Goal: Check status: Check status

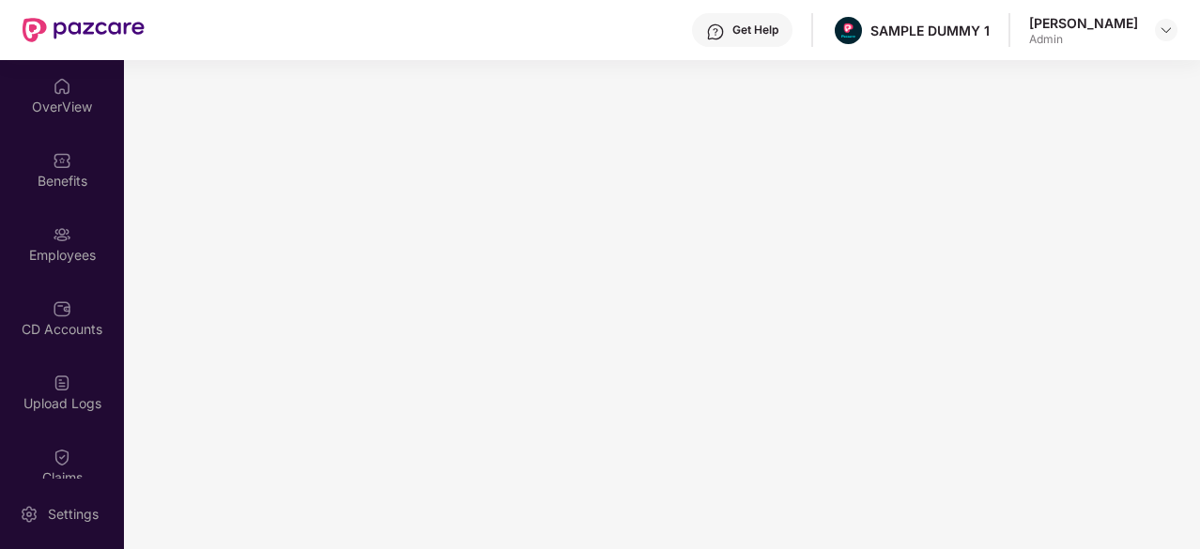
click at [26, 161] on div "Benefits" at bounding box center [62, 169] width 124 height 70
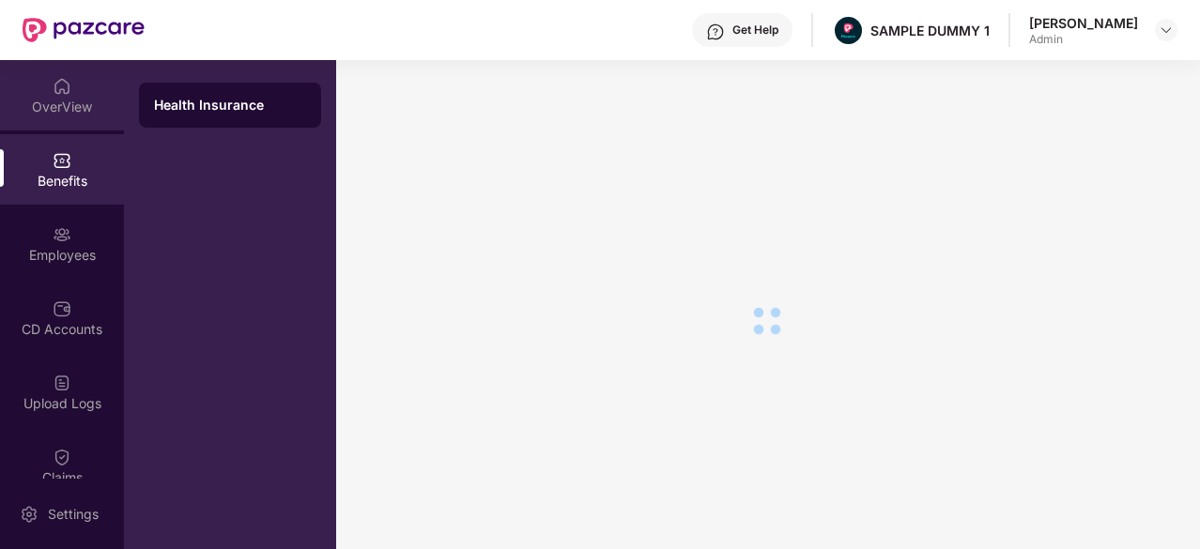
click at [62, 100] on div "OverView" at bounding box center [62, 107] width 124 height 19
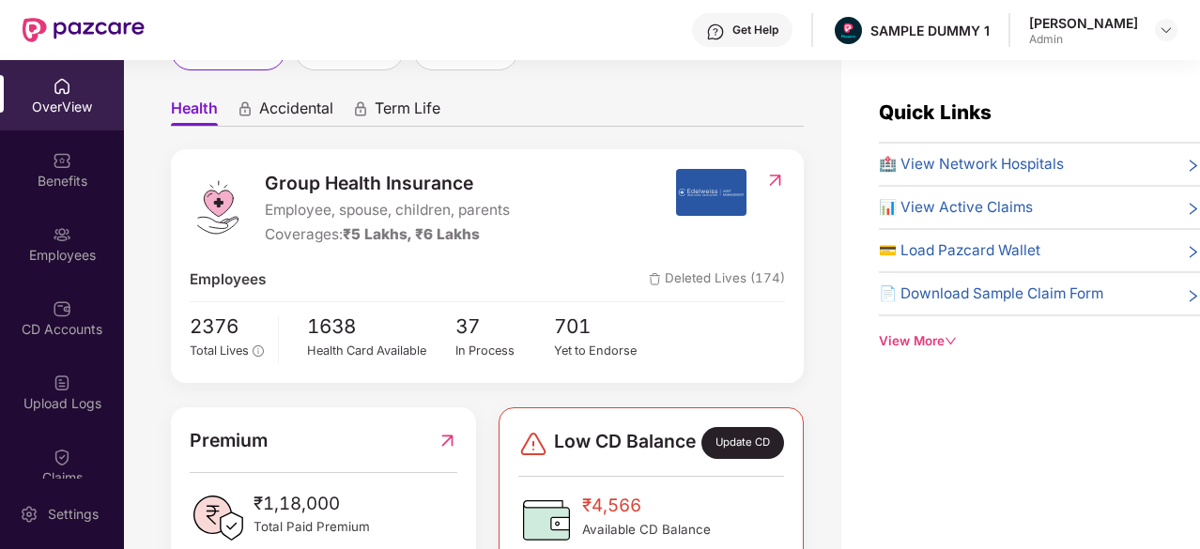
scroll to position [148, 0]
drag, startPoint x: 265, startPoint y: 216, endPoint x: 518, endPoint y: 210, distance: 253.6
click at [518, 210] on div "Group Health Insurance Employee, spouse, children, parents Coverages: ₹5 Lakhs,…" at bounding box center [433, 208] width 486 height 78
drag, startPoint x: 284, startPoint y: 234, endPoint x: 485, endPoint y: 228, distance: 201.1
click at [485, 228] on div "Coverages: ₹5 Lakhs, ₹6 Lakhs" at bounding box center [387, 235] width 245 height 23
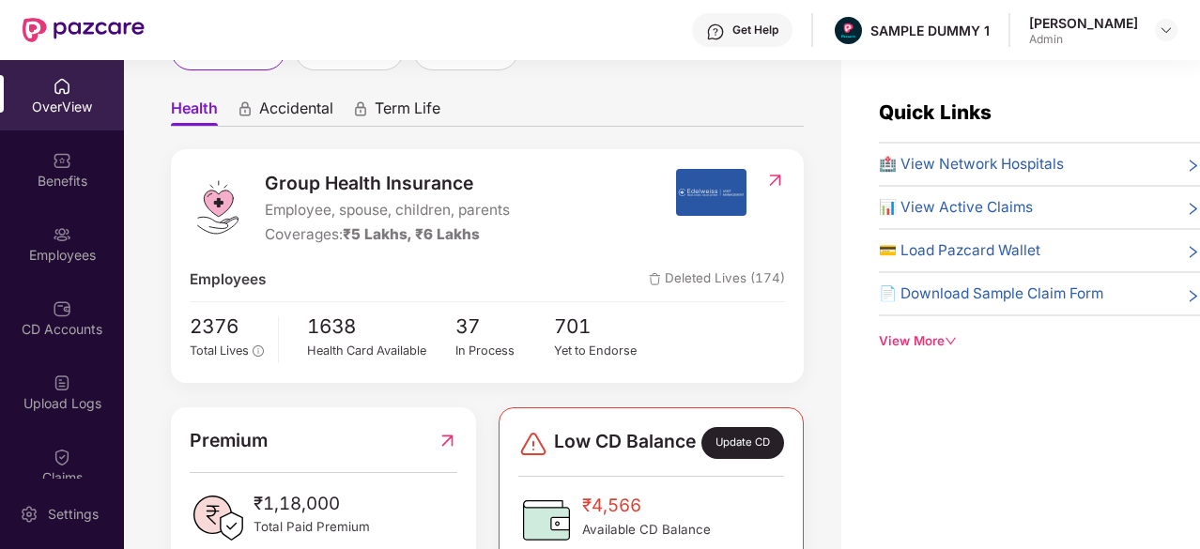
click at [966, 174] on span "🏥 View Network Hospitals" at bounding box center [971, 164] width 185 height 23
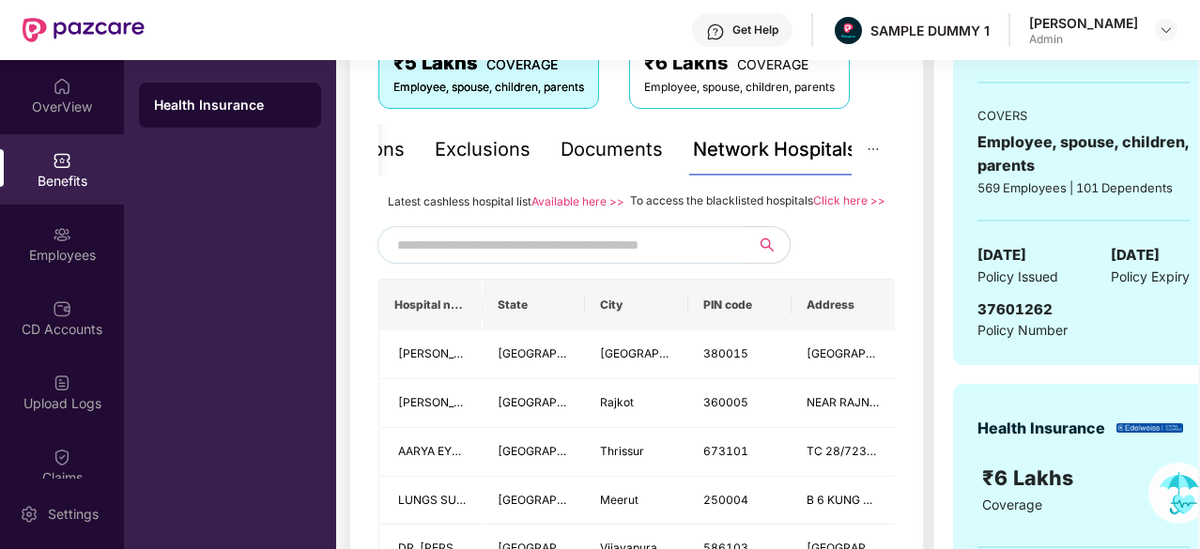
scroll to position [351, 0]
click at [570, 258] on input "text" at bounding box center [557, 244] width 321 height 28
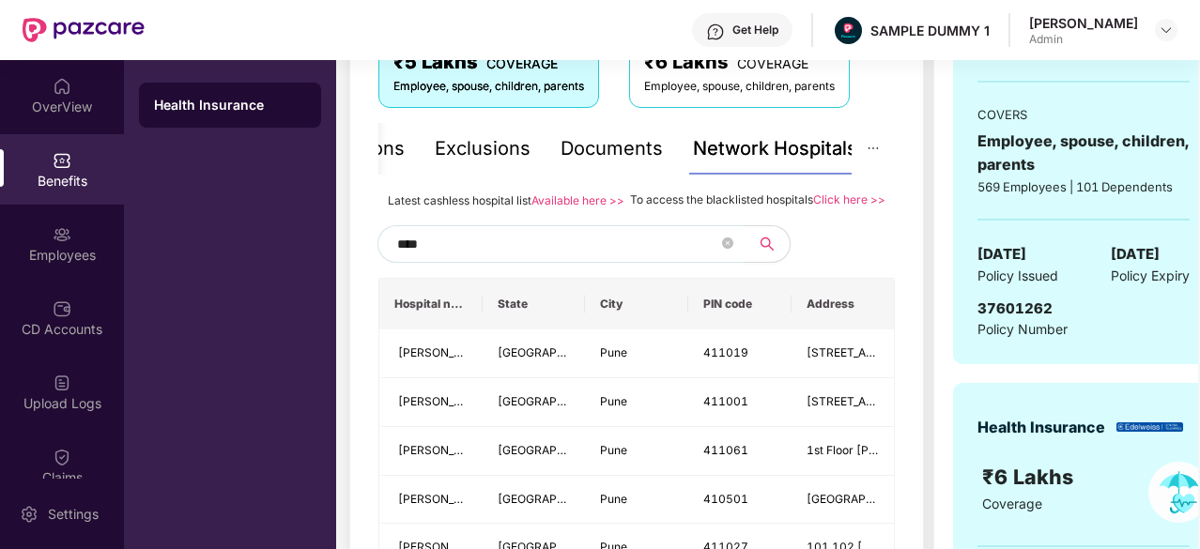
click at [570, 258] on input "****" at bounding box center [557, 244] width 321 height 28
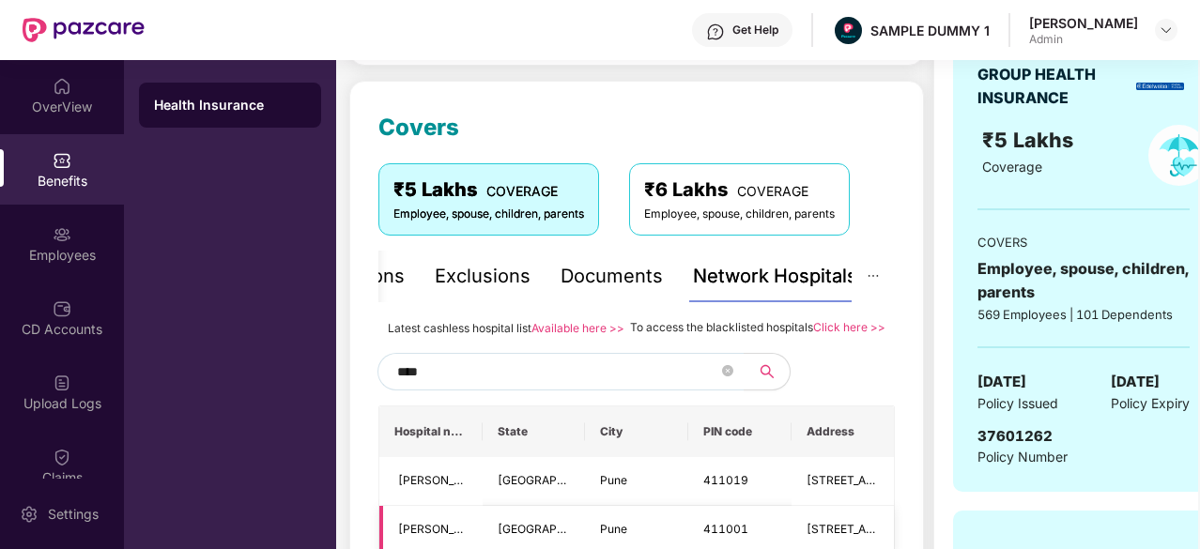
scroll to position [223, 0]
type input "****"
click at [616, 292] on div "Documents" at bounding box center [612, 278] width 102 height 52
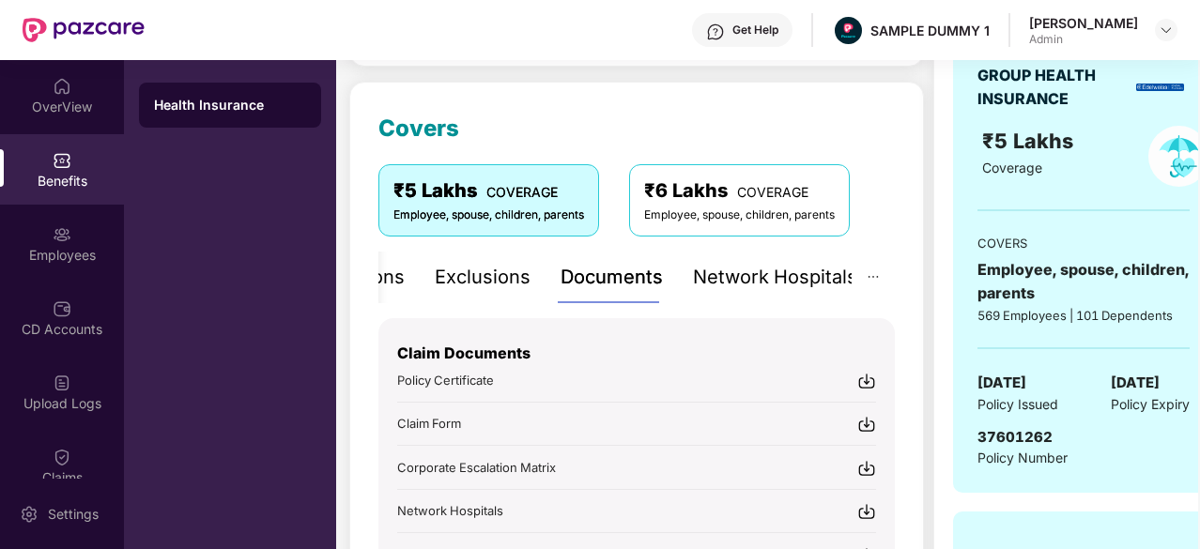
click at [616, 292] on div "Documents" at bounding box center [612, 278] width 102 height 52
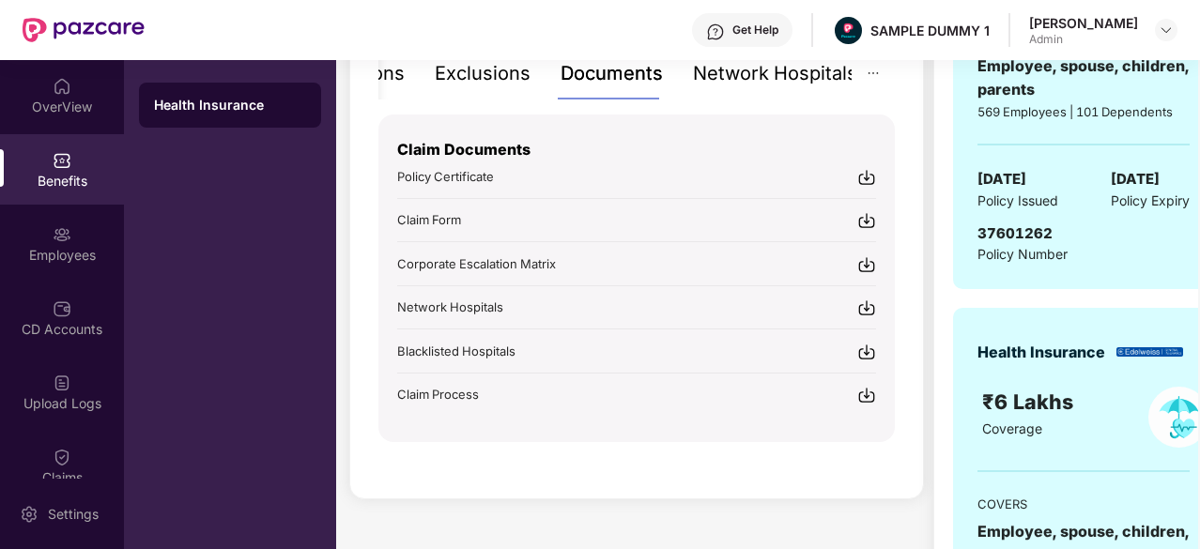
scroll to position [310, 0]
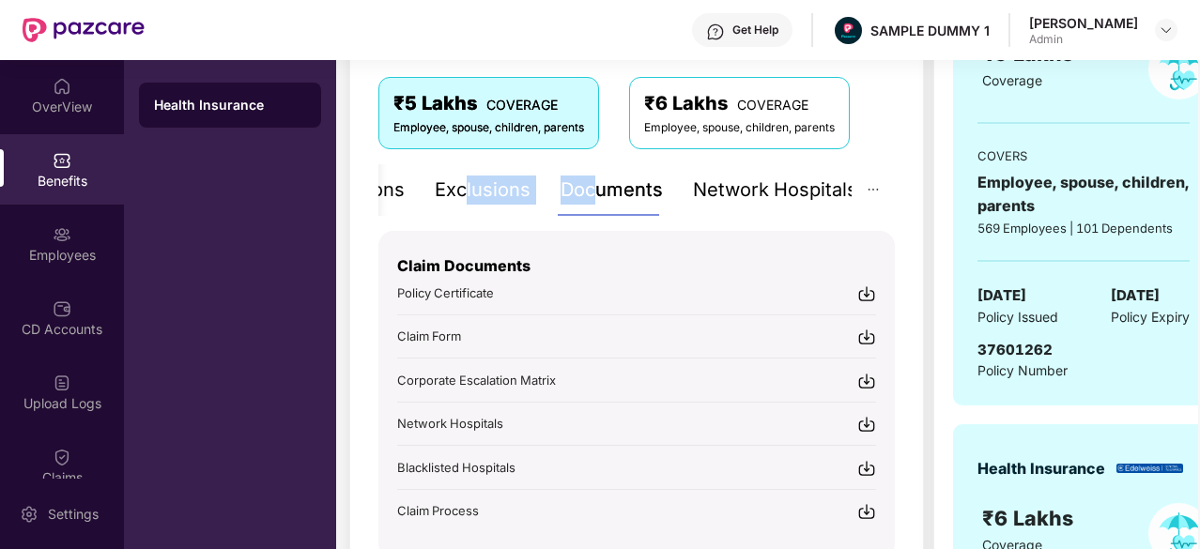
drag, startPoint x: 467, startPoint y: 192, endPoint x: 593, endPoint y: 183, distance: 126.1
click at [593, 183] on div "Inclusions Exclusions Documents Network Hospitals" at bounding box center [586, 190] width 543 height 52
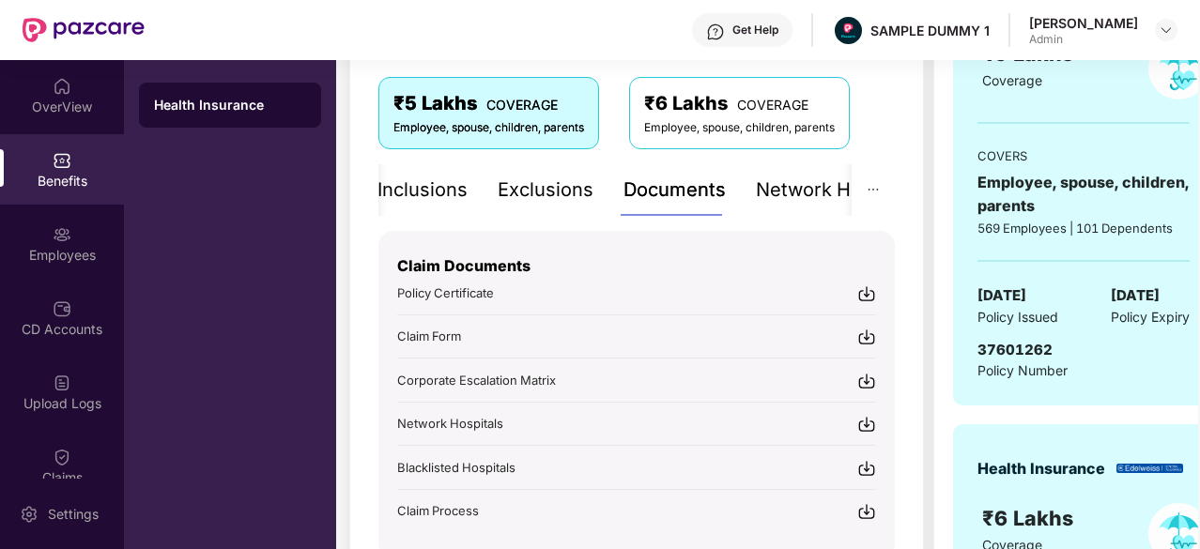
click at [440, 178] on div "Inclusions" at bounding box center [423, 190] width 90 height 29
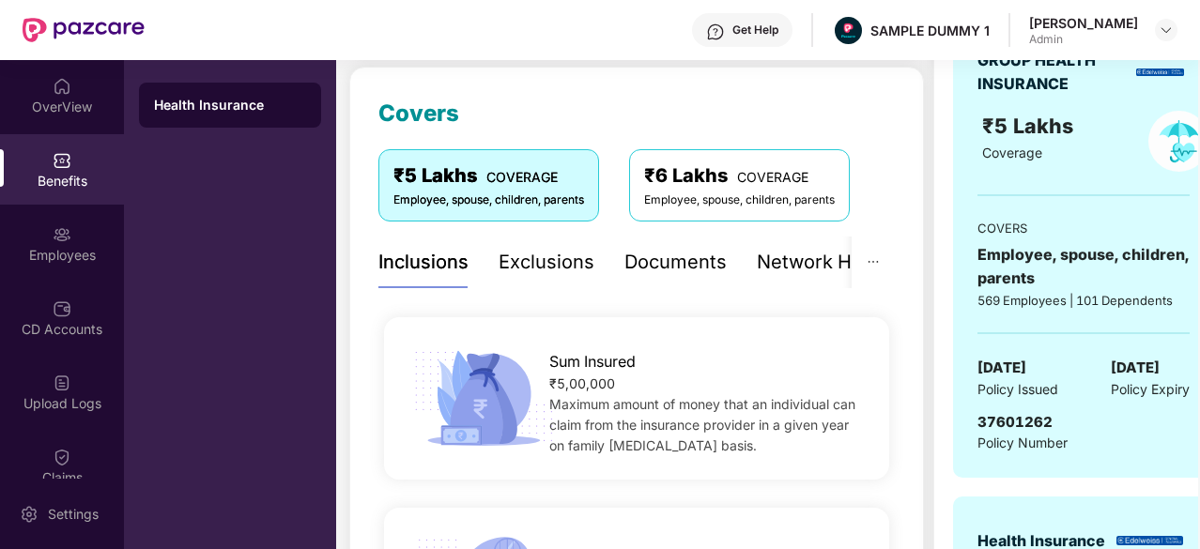
scroll to position [240, 0]
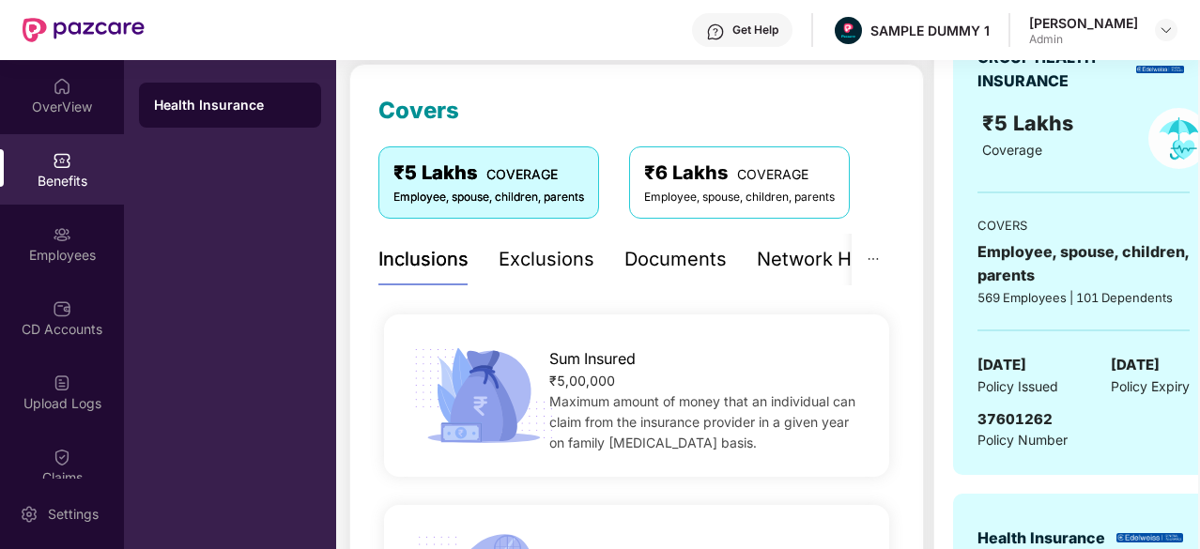
click at [543, 275] on div "Exclusions" at bounding box center [547, 260] width 96 height 52
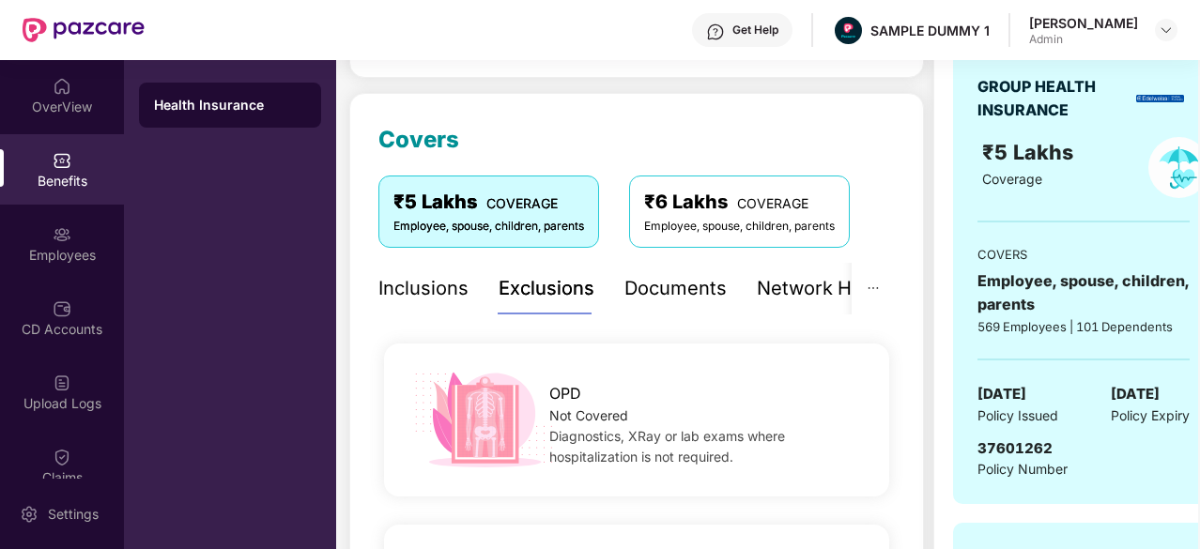
scroll to position [210, 0]
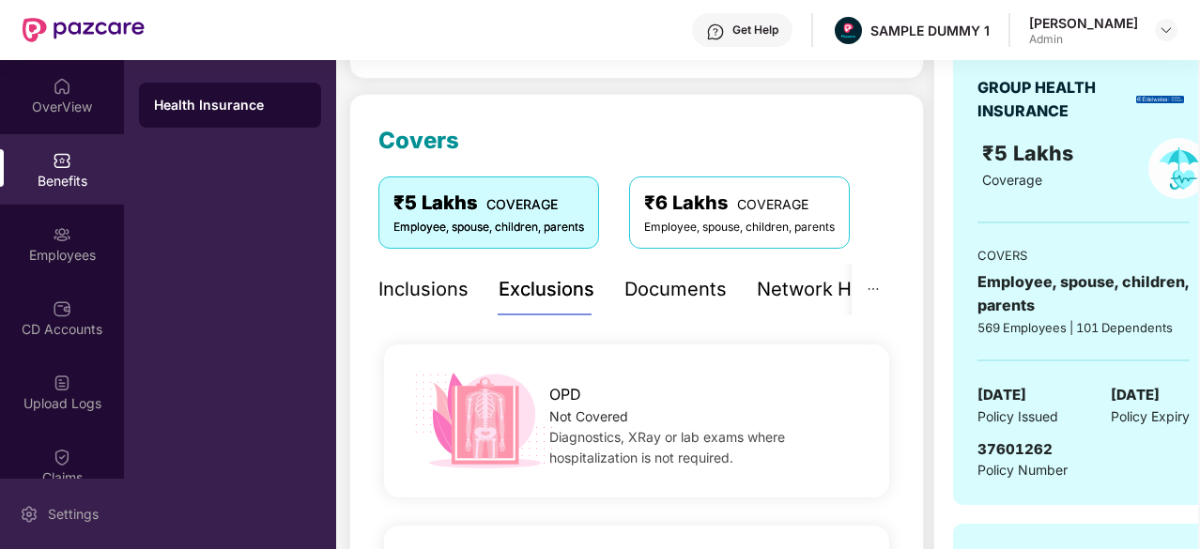
click at [60, 521] on div "Settings" at bounding box center [73, 514] width 62 height 19
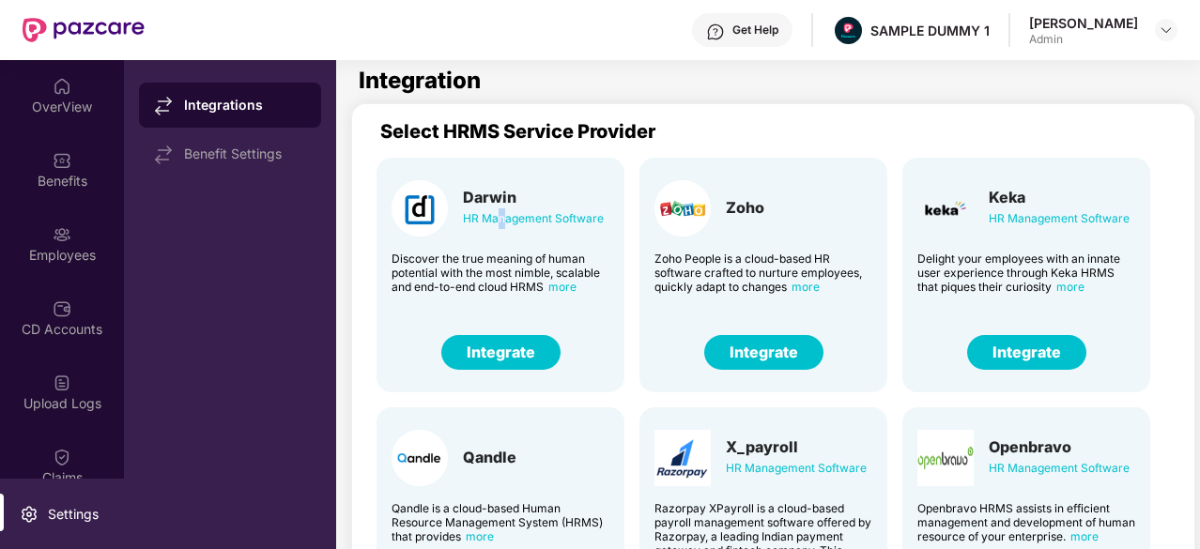
drag, startPoint x: 595, startPoint y: 289, endPoint x: 502, endPoint y: 228, distance: 112.0
click at [502, 228] on div "Darwin HR Management Software" at bounding box center [501, 208] width 218 height 56
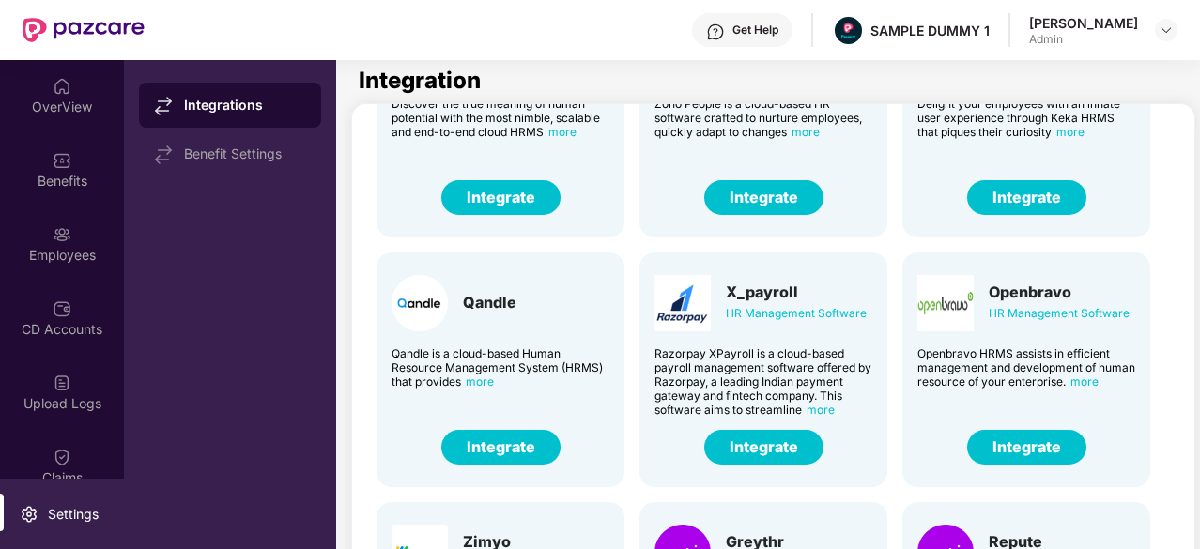
scroll to position [155, 0]
click at [53, 234] on img at bounding box center [62, 234] width 19 height 19
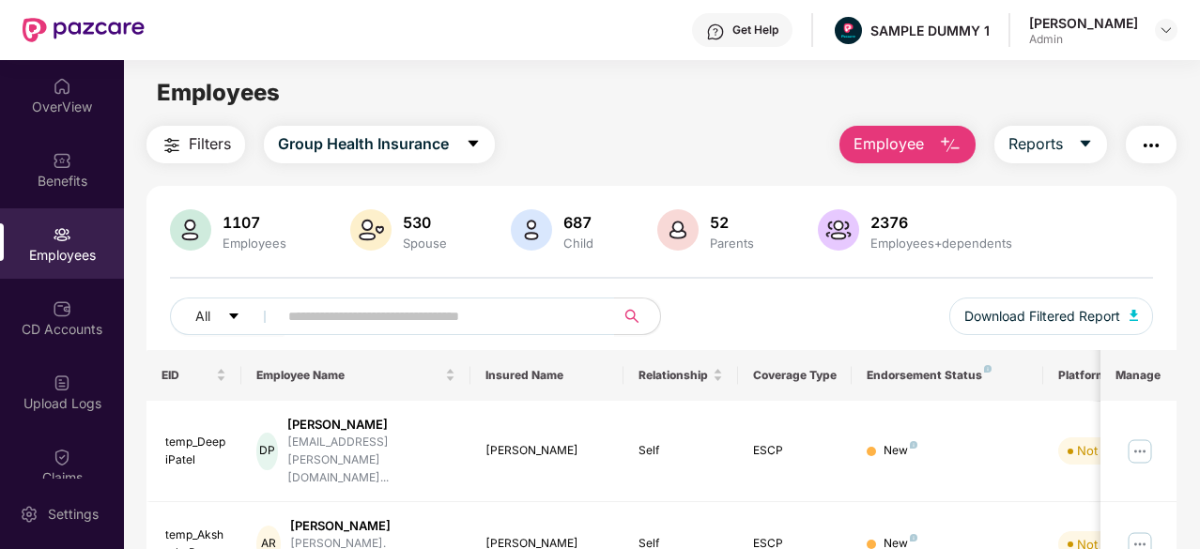
click at [53, 234] on img at bounding box center [62, 234] width 19 height 19
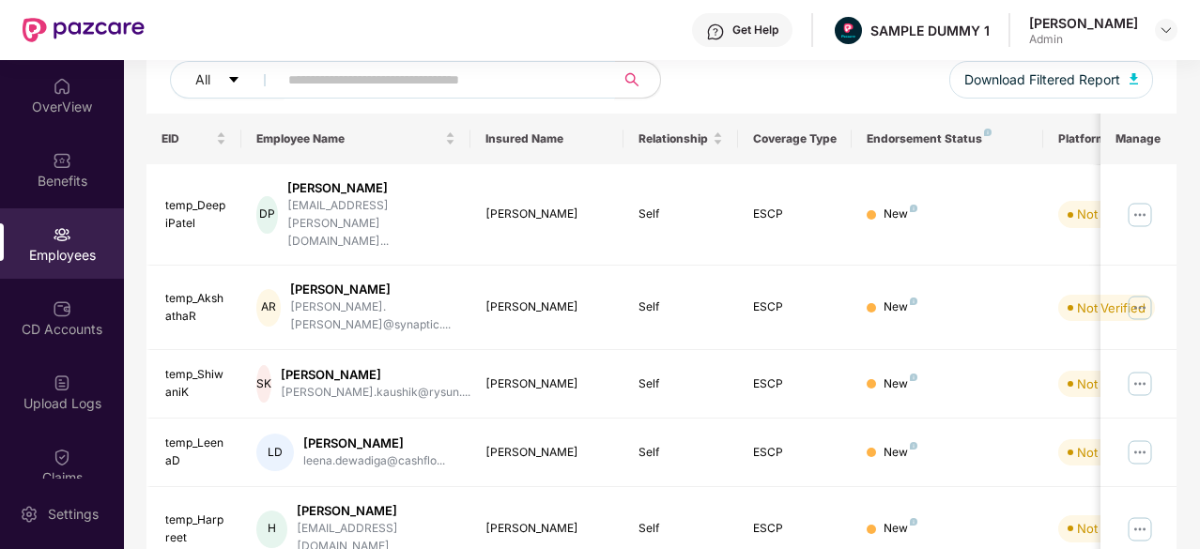
scroll to position [236, 0]
drag, startPoint x: 302, startPoint y: 185, endPoint x: 362, endPoint y: 180, distance: 59.4
click at [362, 180] on div "DP Deepi Patel deepi.patel@bacancy.co..." at bounding box center [355, 215] width 199 height 71
drag, startPoint x: 389, startPoint y: 258, endPoint x: 313, endPoint y: 257, distance: 76.1
click at [313, 282] on div "Akshatha Rao" at bounding box center [372, 291] width 165 height 18
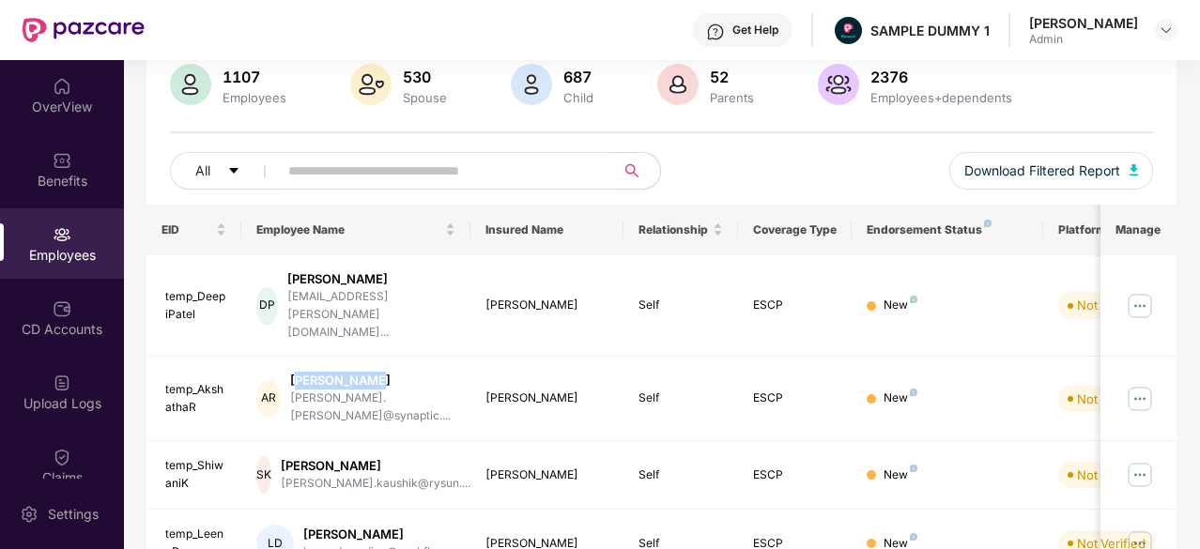
scroll to position [0, 0]
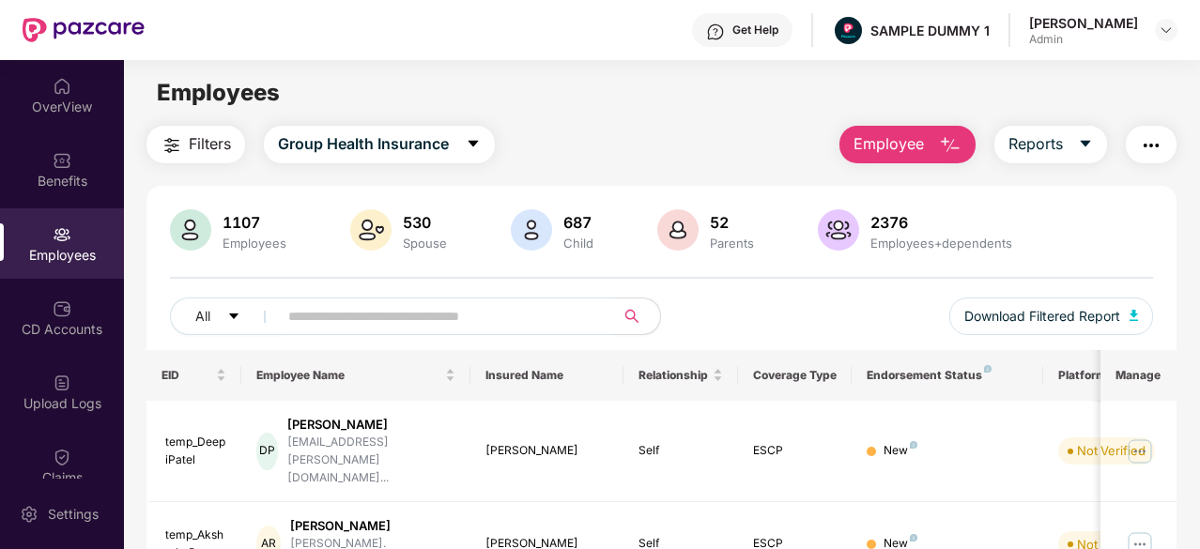
click at [370, 463] on td "DP Deepi Patel deepi.patel@bacancy.co..." at bounding box center [355, 452] width 229 height 102
click at [904, 138] on span "Employee" at bounding box center [889, 143] width 70 height 23
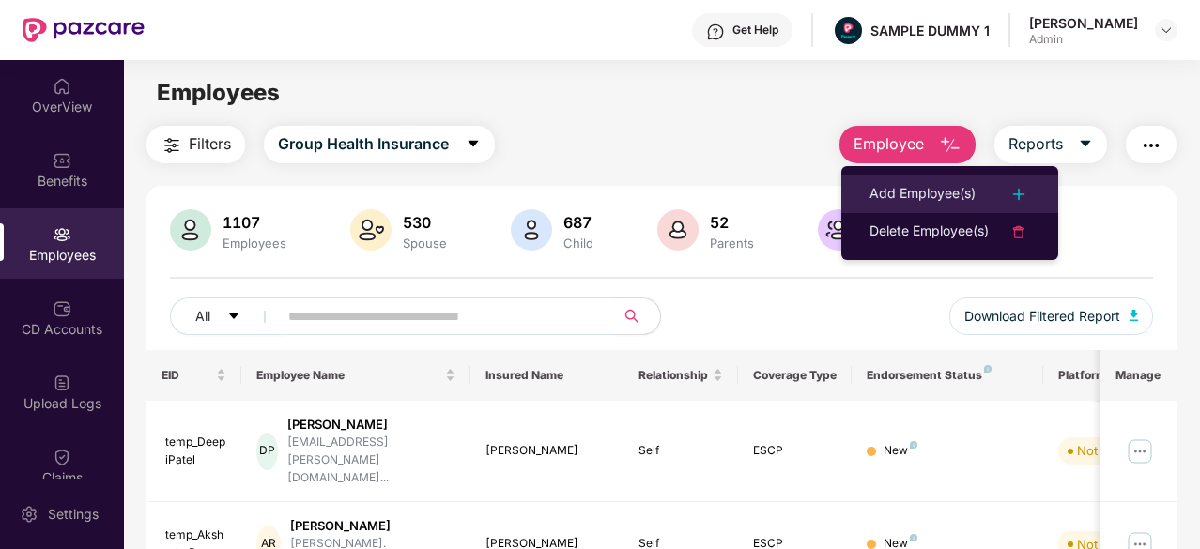
click at [916, 190] on div "Add Employee(s)" at bounding box center [923, 194] width 106 height 23
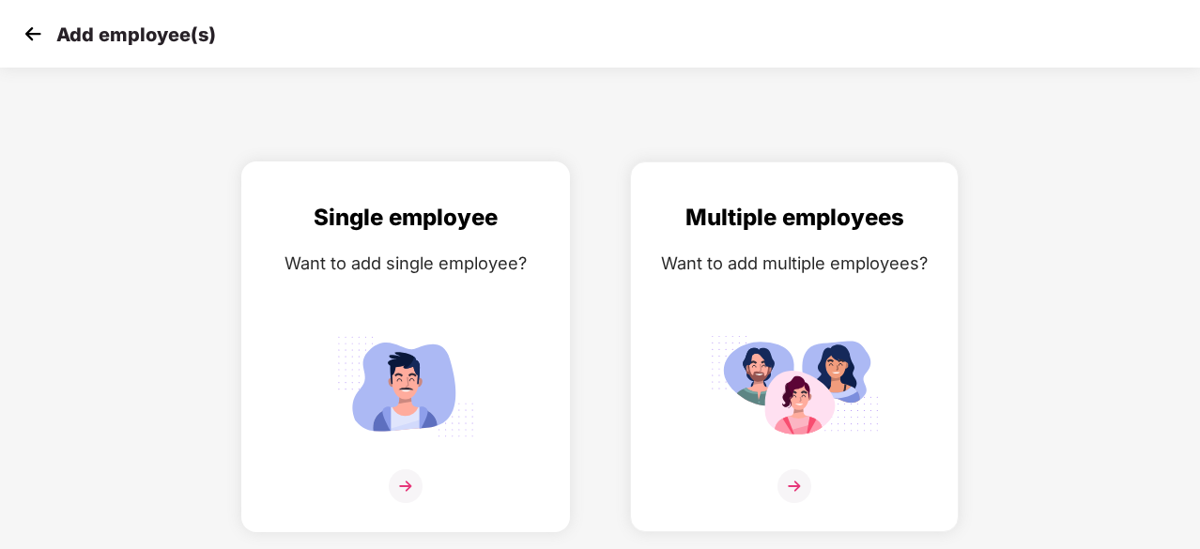
click at [387, 328] on img at bounding box center [405, 386] width 169 height 117
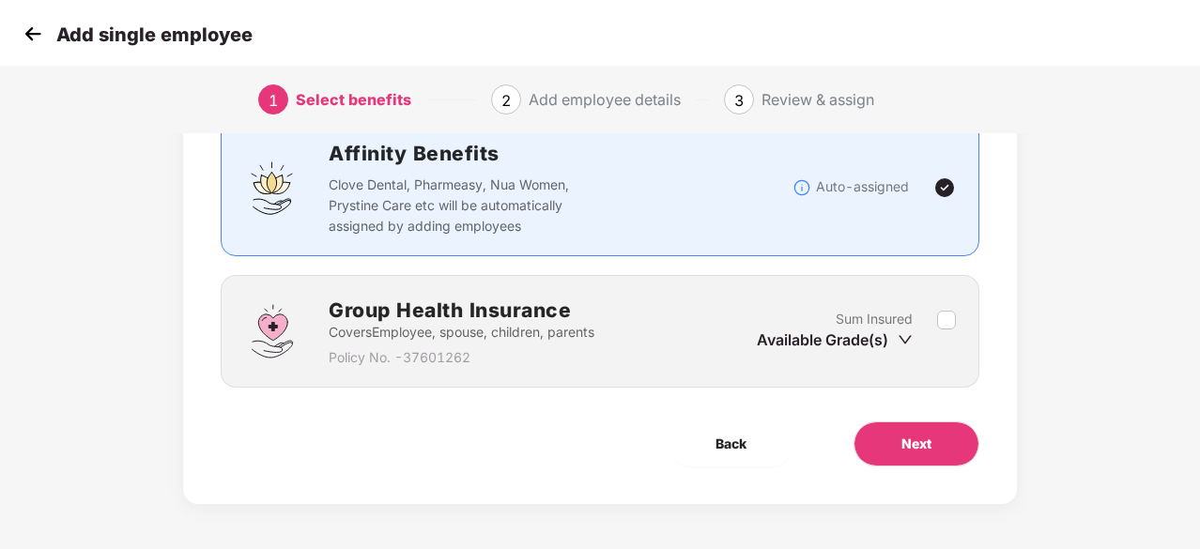
scroll to position [141, 1]
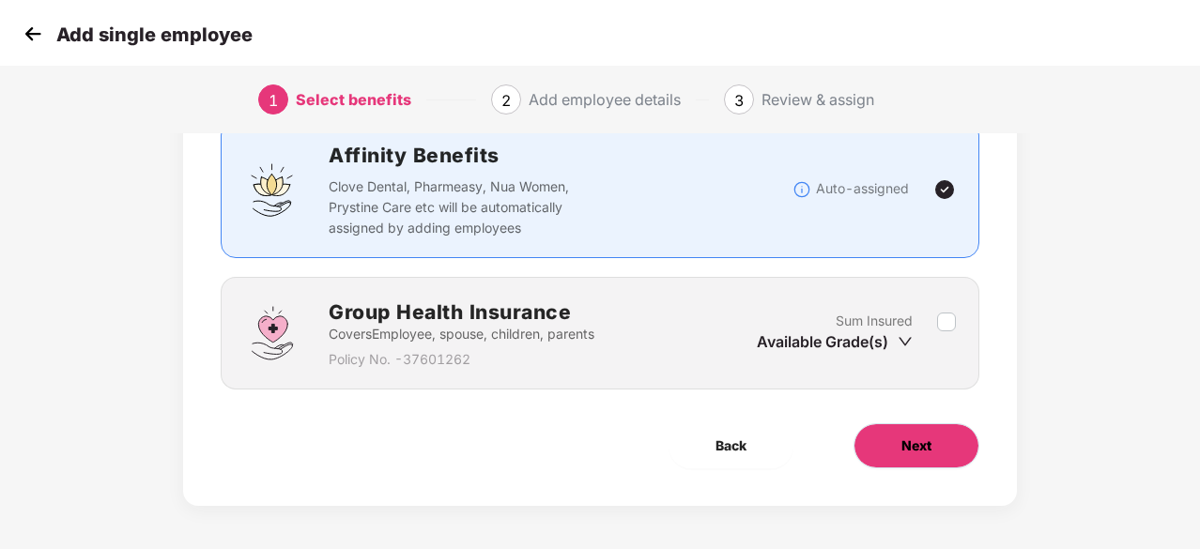
click at [935, 466] on button "Next" at bounding box center [917, 446] width 126 height 45
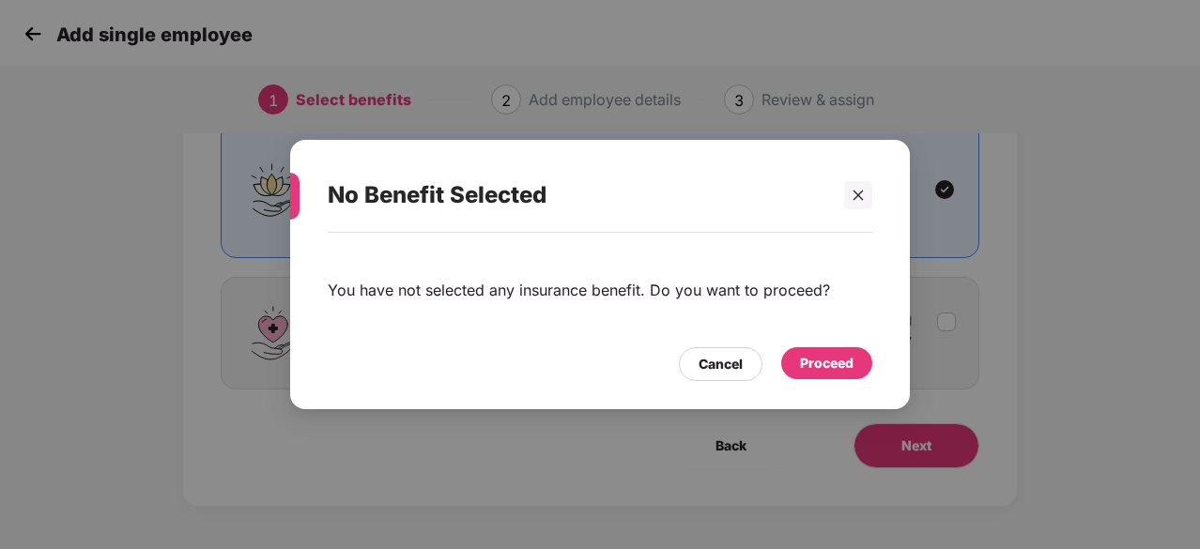
click at [840, 377] on div "Proceed" at bounding box center [826, 364] width 91 height 32
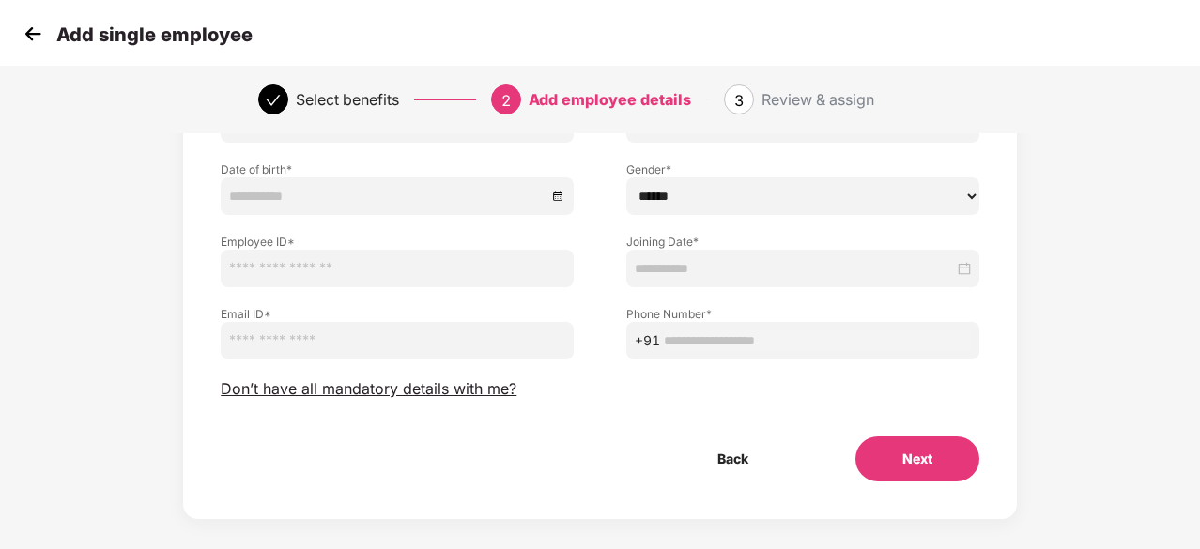
scroll to position [185, 1]
click at [387, 397] on span "Don’t have all mandatory details with me?" at bounding box center [369, 390] width 296 height 20
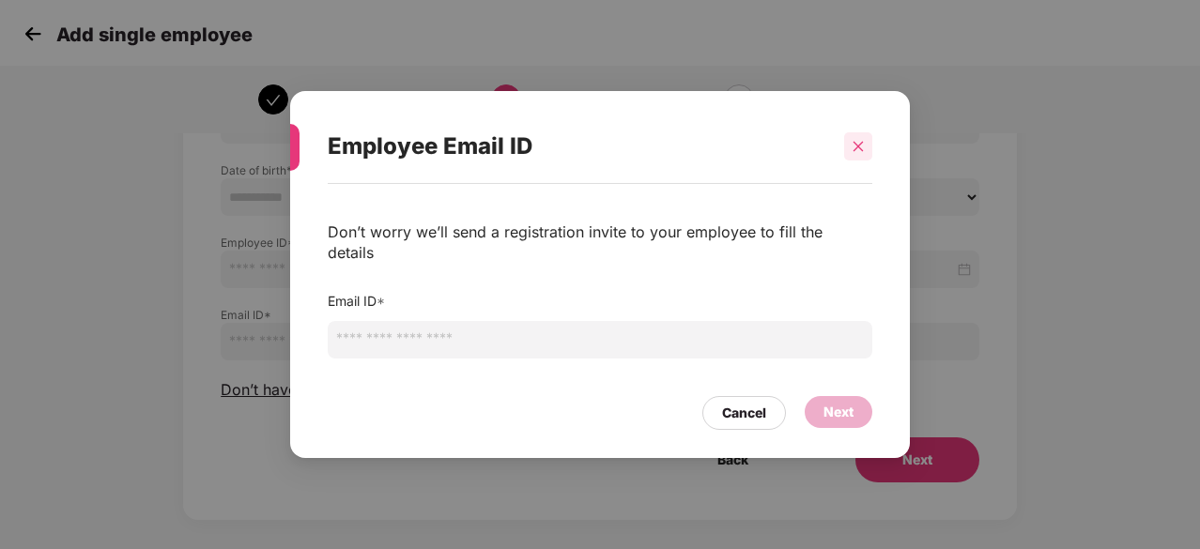
click at [858, 149] on div at bounding box center [858, 146] width 28 height 28
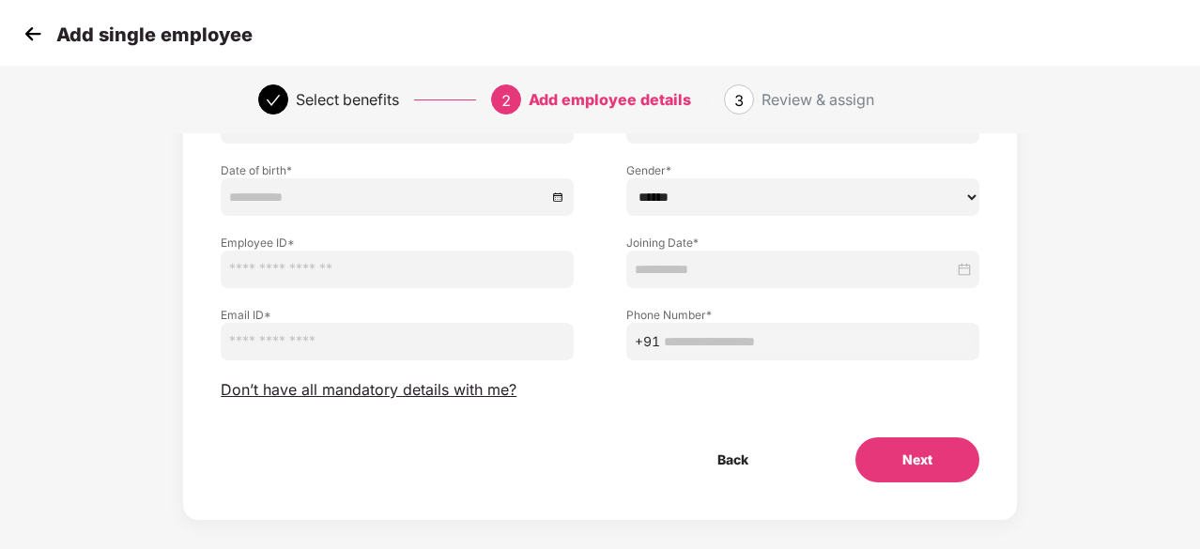
click at [28, 33] on img at bounding box center [33, 34] width 28 height 28
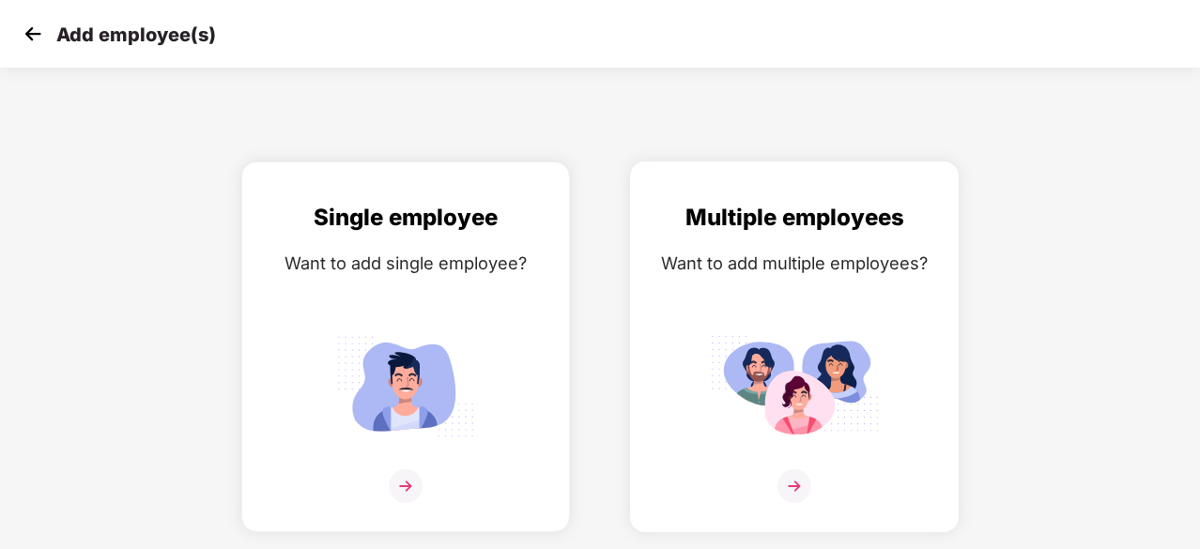
click at [758, 270] on div "Want to add multiple employees?" at bounding box center [794, 263] width 289 height 27
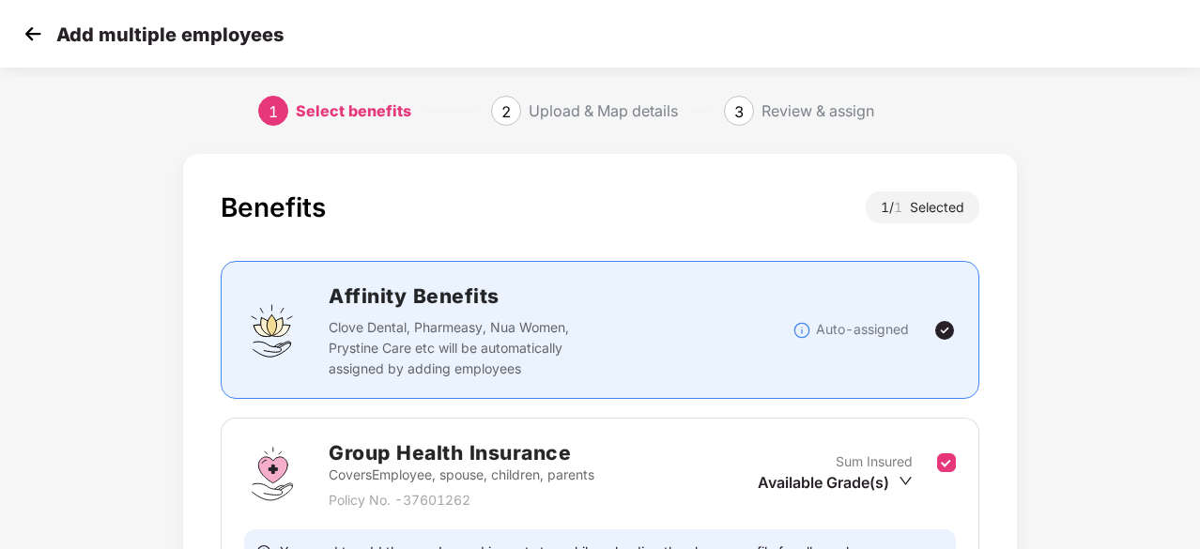
scroll to position [206, 0]
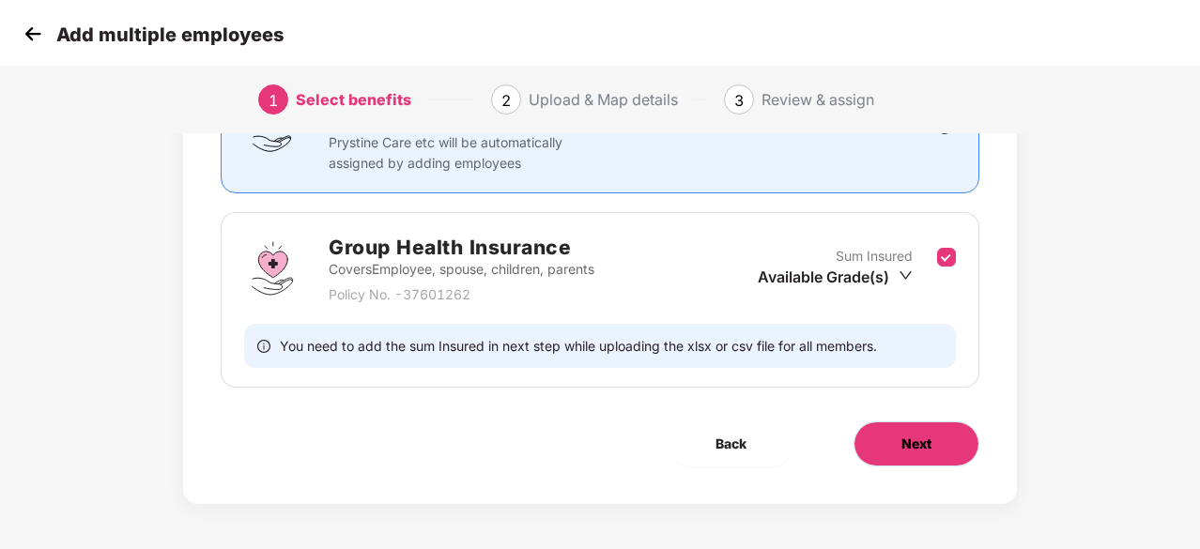
click at [948, 429] on button "Next" at bounding box center [917, 444] width 126 height 45
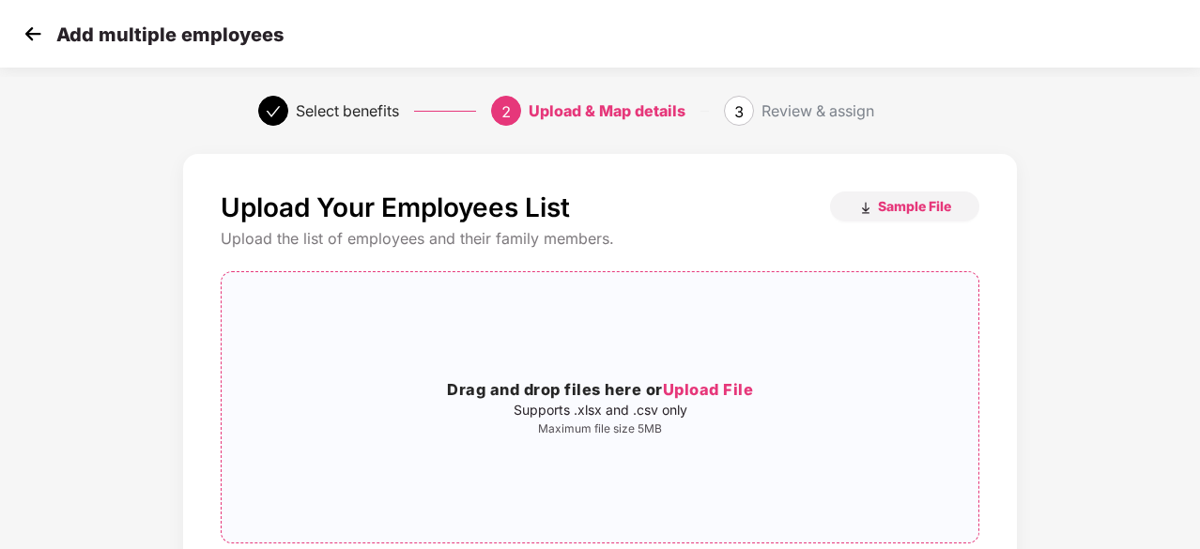
scroll to position [147, 0]
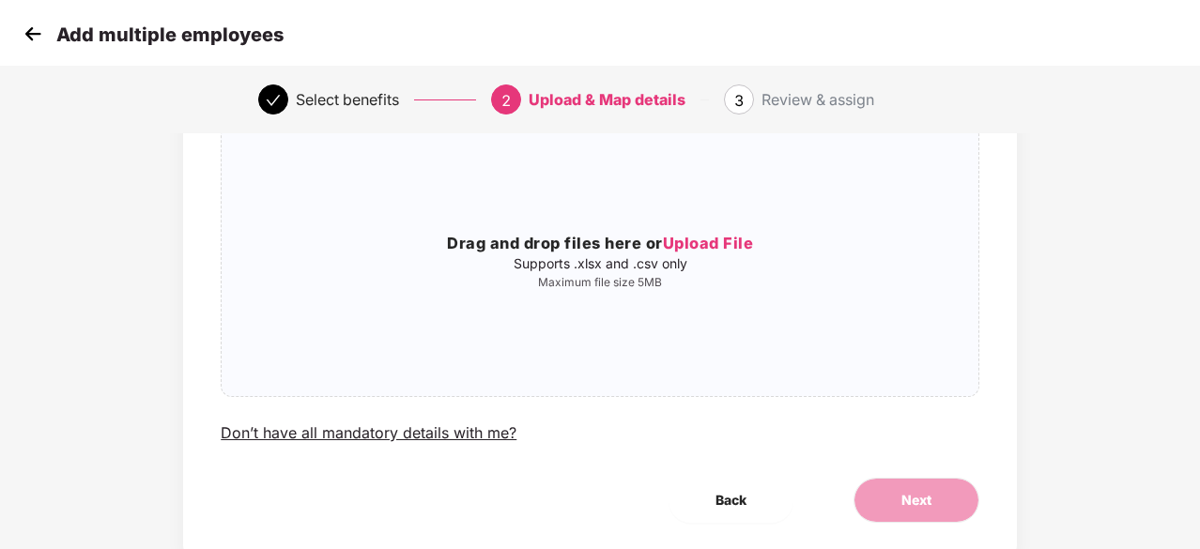
click at [19, 35] on img at bounding box center [33, 34] width 28 height 28
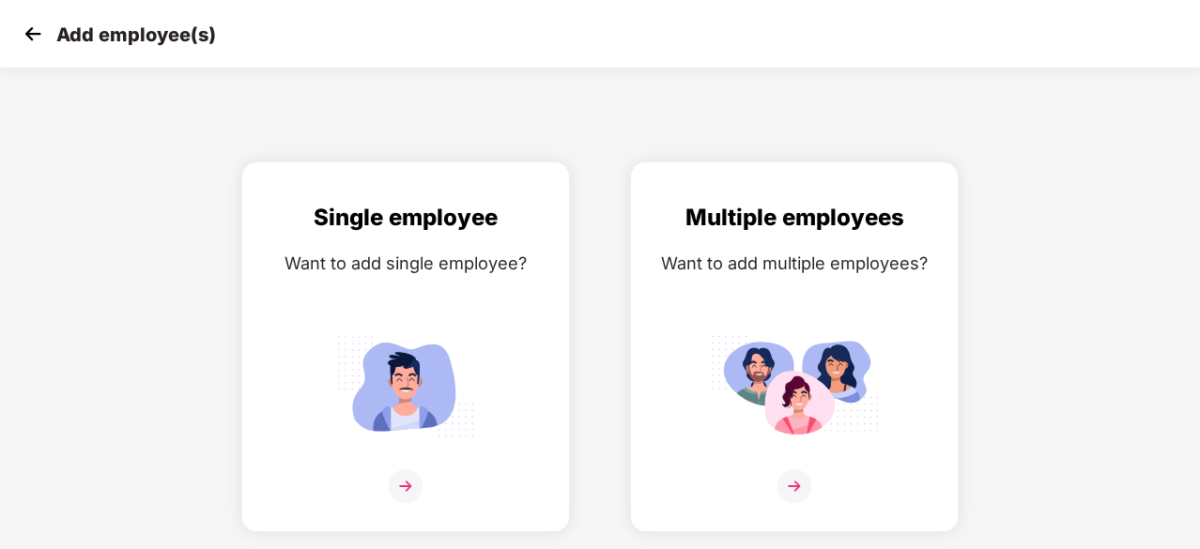
click at [19, 35] on img at bounding box center [33, 34] width 28 height 28
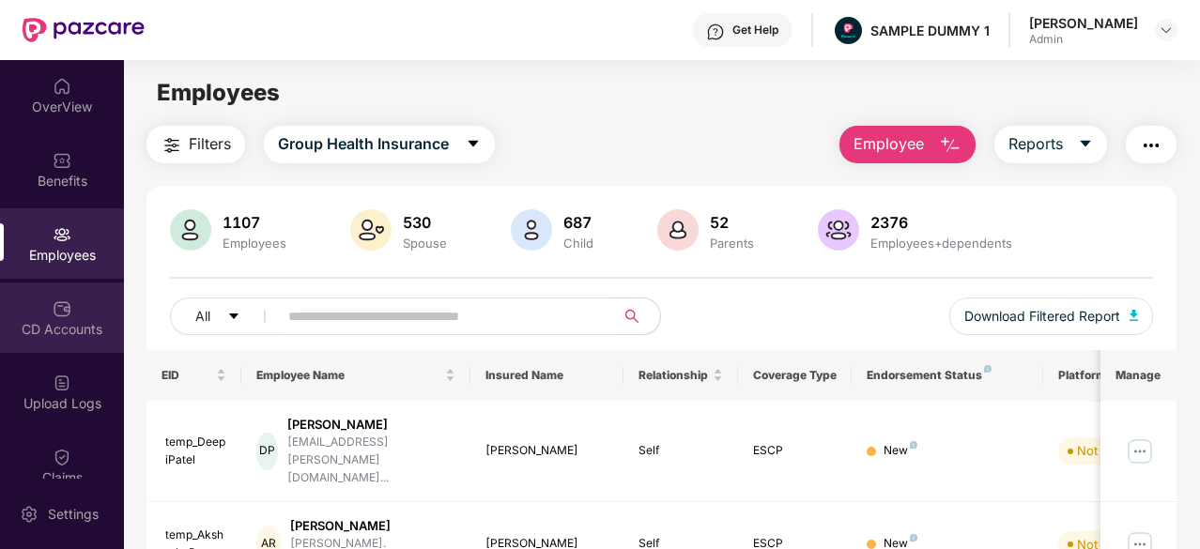
click at [58, 322] on div "CD Accounts" at bounding box center [62, 329] width 124 height 19
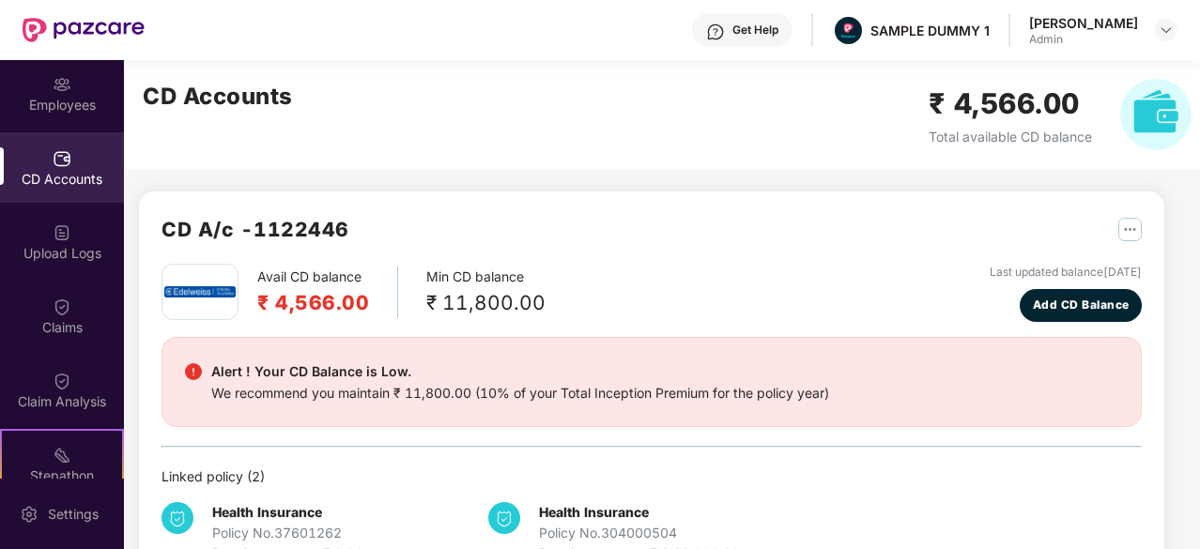
scroll to position [149, 0]
click at [50, 331] on div "Claims" at bounding box center [62, 328] width 124 height 19
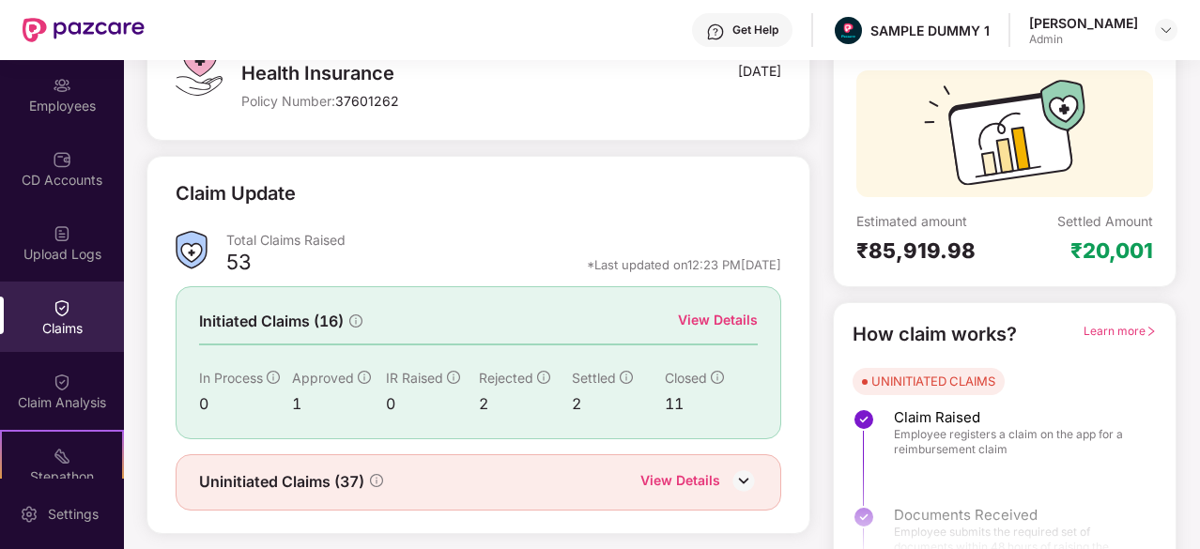
scroll to position [159, 0]
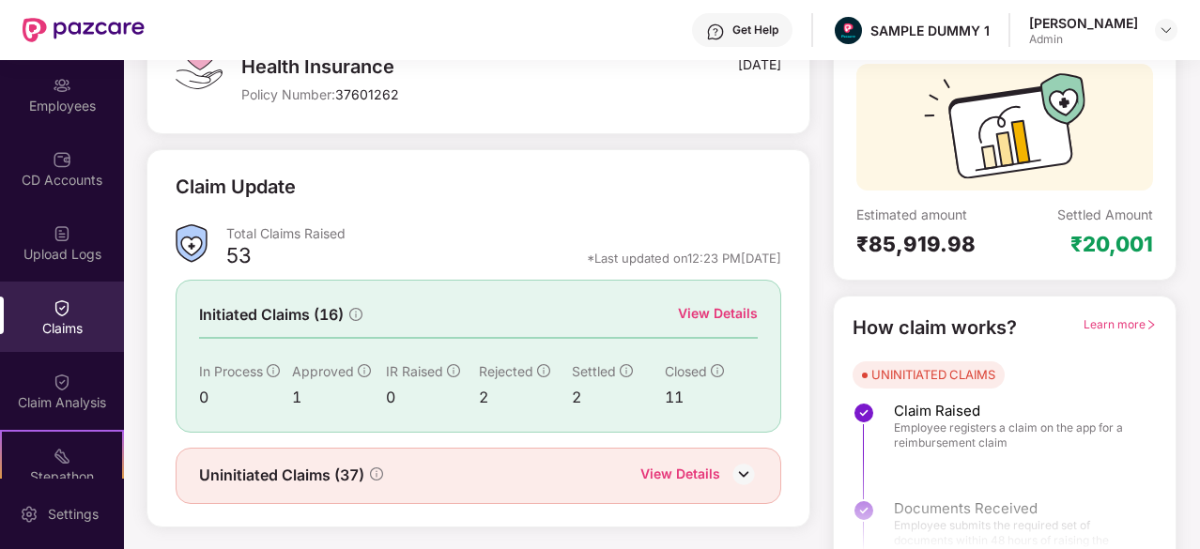
click at [734, 307] on div "View Details" at bounding box center [718, 313] width 80 height 21
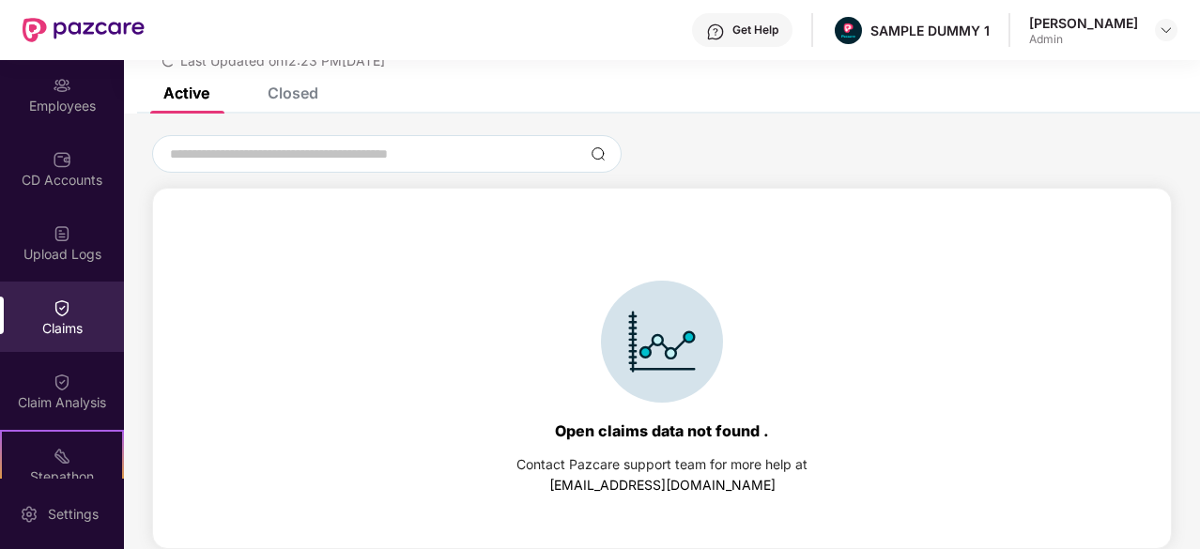
scroll to position [81, 0]
click at [297, 94] on div "Closed" at bounding box center [293, 93] width 51 height 19
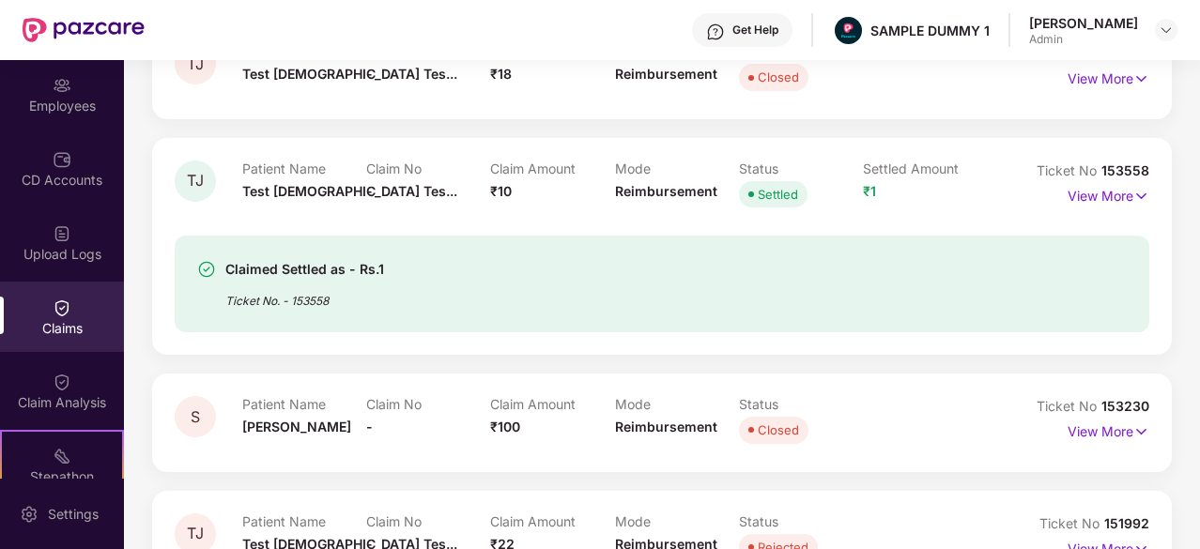
scroll to position [364, 0]
click at [1093, 201] on p "View More" at bounding box center [1109, 193] width 82 height 25
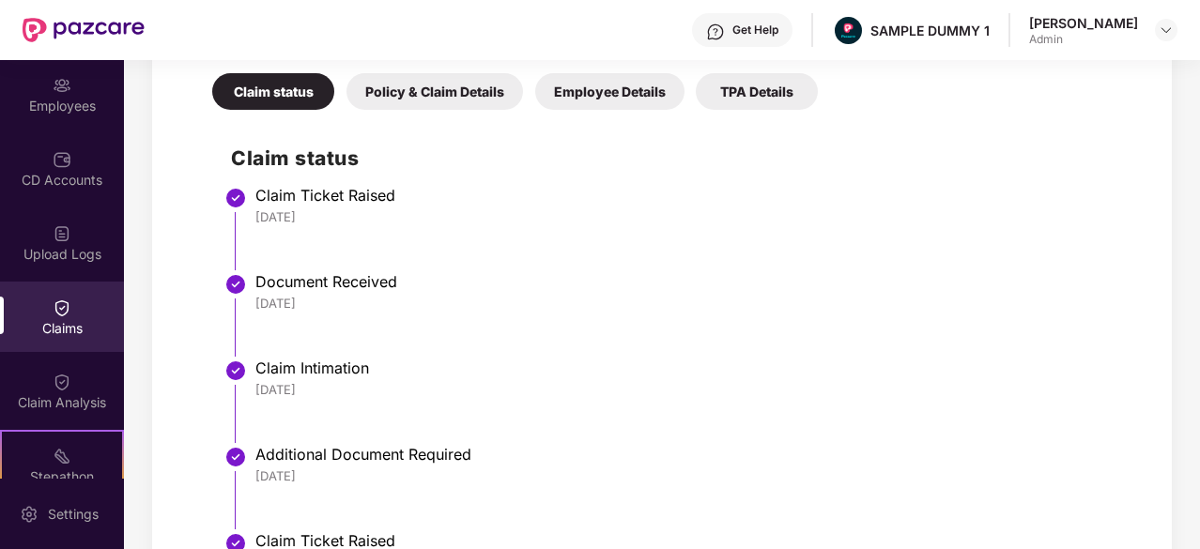
scroll to position [751, 0]
drag, startPoint x: 373, startPoint y: 208, endPoint x: 248, endPoint y: 211, distance: 125.0
click at [248, 211] on li "Claim Ticket Raised 26 Jun 2025" at bounding box center [681, 236] width 900 height 86
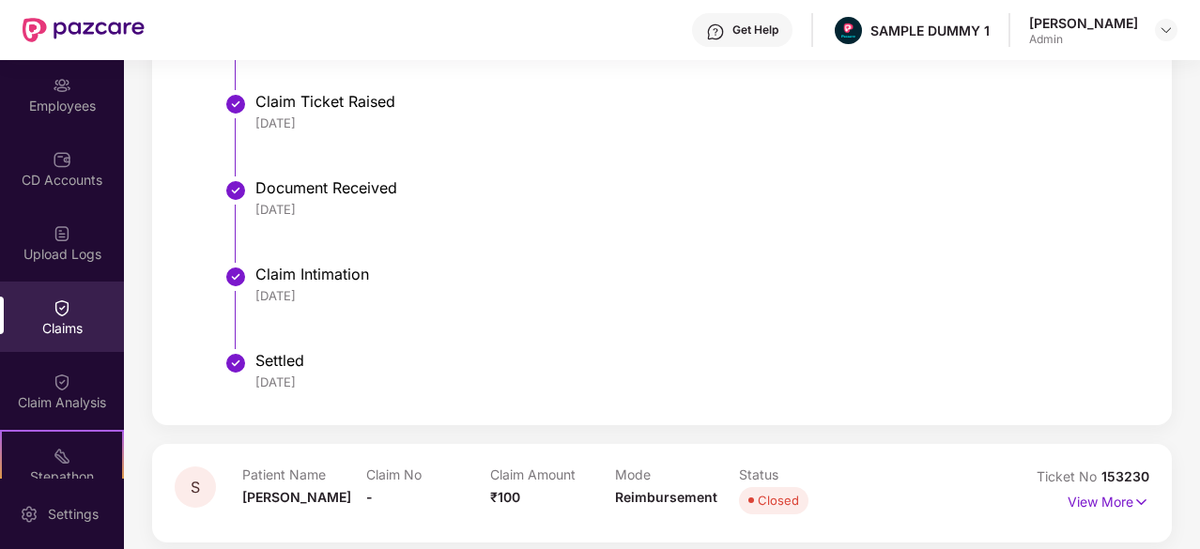
scroll to position [1189, 0]
drag, startPoint x: 363, startPoint y: 287, endPoint x: 250, endPoint y: 286, distance: 112.7
click at [250, 286] on li "Claim Intimation 18 Jul 2025" at bounding box center [681, 316] width 900 height 86
drag, startPoint x: 332, startPoint y: 380, endPoint x: 241, endPoint y: 385, distance: 90.3
click at [241, 385] on li "Settled 23 Jul 2025" at bounding box center [681, 382] width 900 height 45
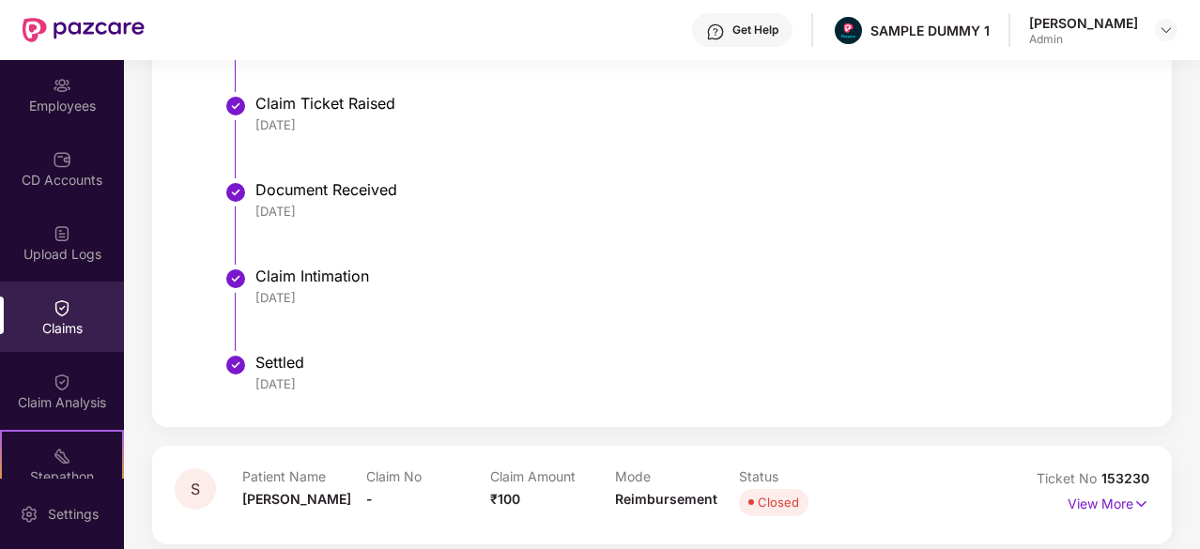
click at [578, 286] on div "Claim Intimation 18 Jul 2025" at bounding box center [692, 286] width 875 height 39
click at [761, 13] on div "Get Help" at bounding box center [742, 30] width 100 height 34
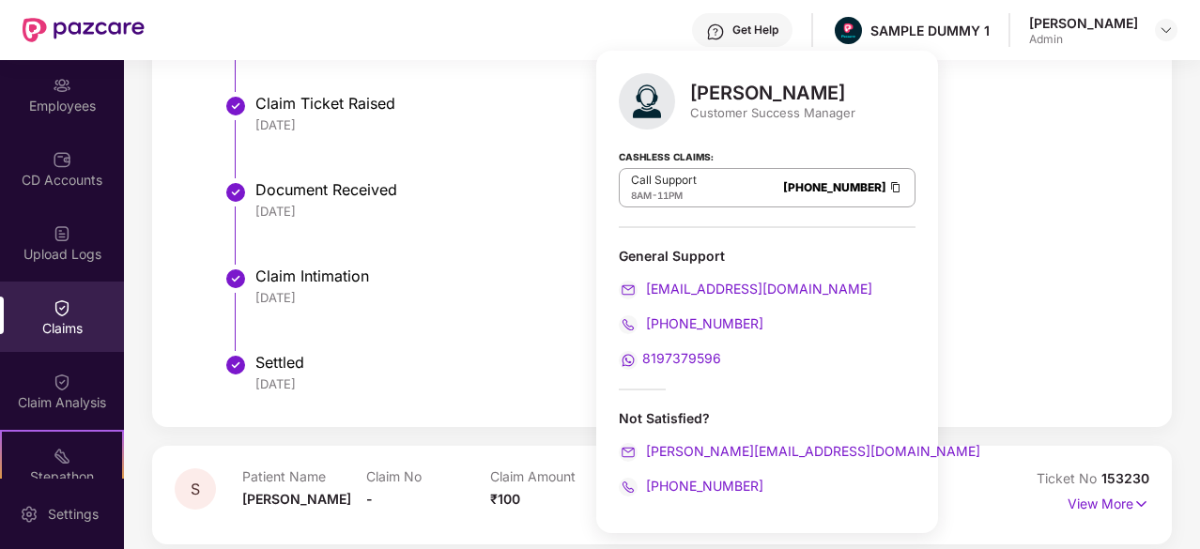
click at [982, 136] on li "Claim Ticket Raised 26 Jun 2025" at bounding box center [681, 143] width 900 height 86
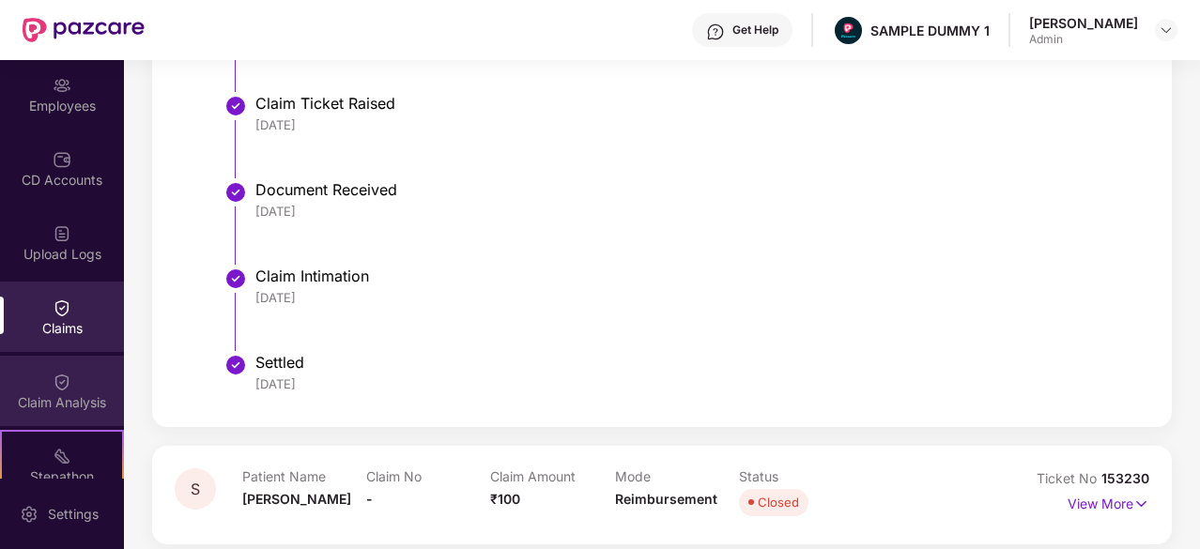
click at [49, 409] on div "Claim Analysis" at bounding box center [62, 403] width 124 height 19
